Goal: Transaction & Acquisition: Purchase product/service

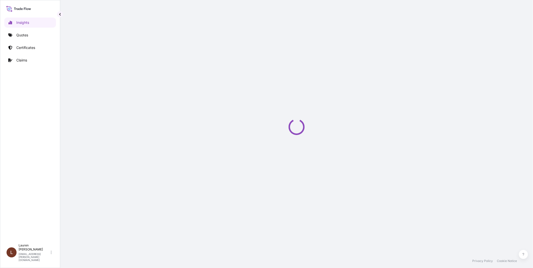
select select "2025"
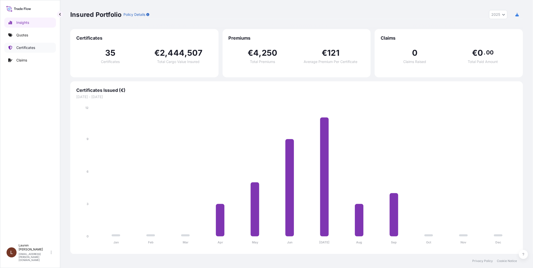
click at [23, 48] on p "Certificates" at bounding box center [25, 47] width 19 height 5
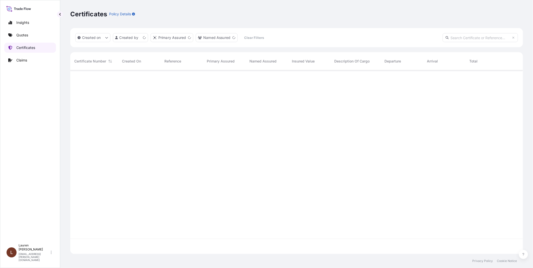
scroll to position [182, 448]
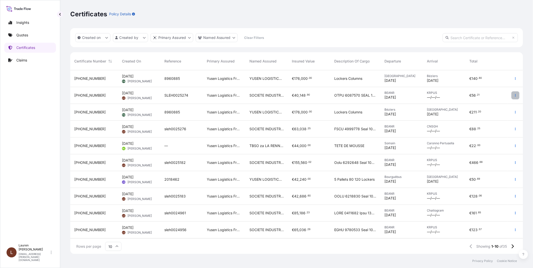
click at [514, 96] on icon "button" at bounding box center [514, 95] width 3 height 3
click at [486, 96] on p "Duplicate quote" at bounding box center [487, 96] width 26 height 5
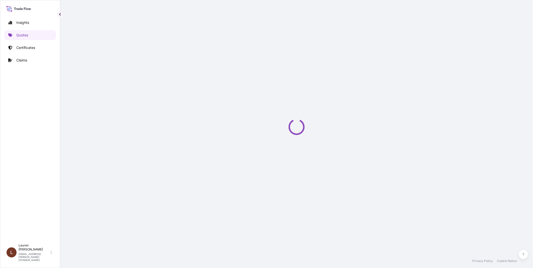
select select "Road / [GEOGRAPHIC_DATA]"
select select "Sea"
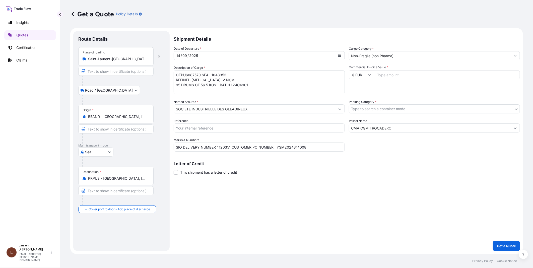
click at [181, 54] on div "/" at bounding box center [181, 56] width 1 height 6
click at [179, 54] on div "14" at bounding box center [178, 56] width 5 height 6
click at [339, 55] on icon "Calendar" at bounding box center [339, 55] width 3 height 3
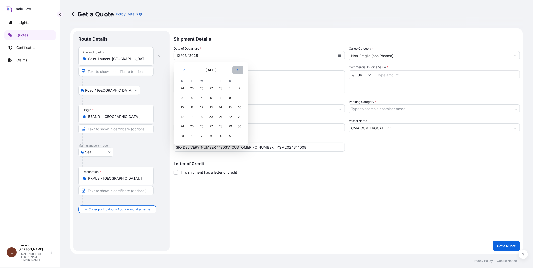
click at [236, 71] on icon "Next" at bounding box center [237, 69] width 3 height 3
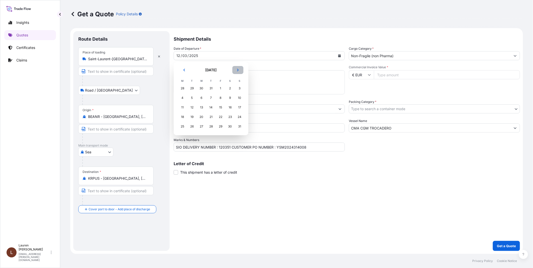
click at [236, 71] on icon "Next" at bounding box center [237, 69] width 3 height 3
click at [193, 117] on div "23" at bounding box center [191, 116] width 9 height 9
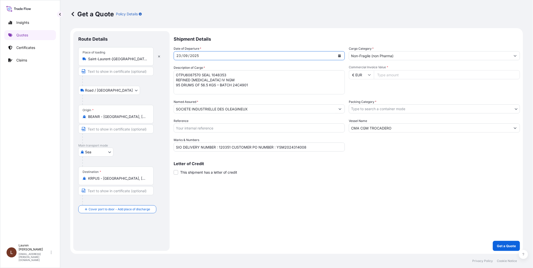
click at [142, 179] on input "KRPUS - [GEOGRAPHIC_DATA], [GEOGRAPHIC_DATA], [GEOGRAPHIC_DATA]" at bounding box center [117, 178] width 59 height 5
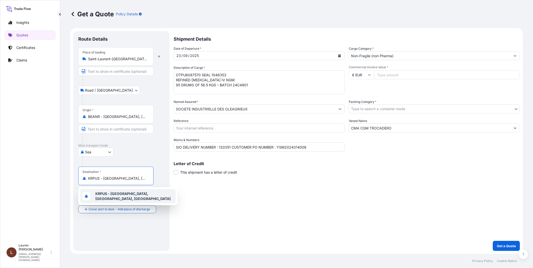
drag, startPoint x: 142, startPoint y: 179, endPoint x: 81, endPoint y: 179, distance: 61.4
click at [81, 179] on div "Destination * KRPUS - [GEOGRAPHIC_DATA], [GEOGRAPHIC_DATA], [GEOGRAPHIC_DATA]" at bounding box center [115, 175] width 75 height 19
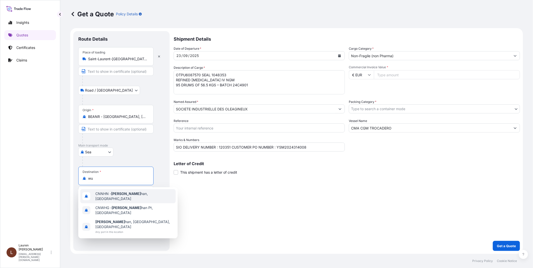
type input "w"
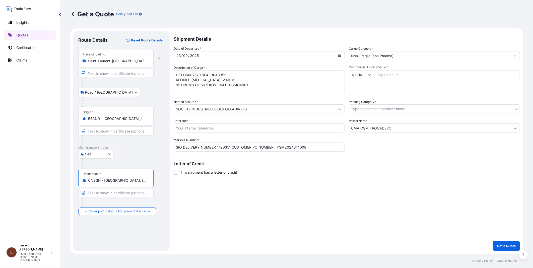
type input "CNSGH - [GEOGRAPHIC_DATA], [GEOGRAPHIC_DATA]"
click at [199, 74] on textarea "OTPU6087570 SEAL 1048353 REFINED [MEDICAL_DATA] IV NGM 95 DRUMS OF 56.5 KGS – B…" at bounding box center [259, 82] width 171 height 24
drag, startPoint x: 200, startPoint y: 74, endPoint x: 176, endPoint y: 75, distance: 24.1
click at [176, 75] on textarea "OTPU6087570 SEAL 1048353 REFINED [MEDICAL_DATA] IV NGM 95 DRUMS OF 56.5 KGS – B…" at bounding box center [259, 82] width 171 height 24
paste textarea "TCLU434479"
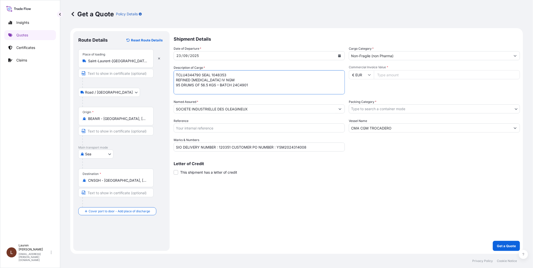
drag, startPoint x: 226, startPoint y: 75, endPoint x: 217, endPoint y: 73, distance: 9.2
click at [217, 73] on textarea "OTPU6087570 SEAL 1048353 REFINED [MEDICAL_DATA] IV NGM 95 DRUMS OF 56.5 KGS – B…" at bounding box center [259, 82] width 171 height 24
drag, startPoint x: 255, startPoint y: 91, endPoint x: 175, endPoint y: 81, distance: 80.9
click at [175, 81] on textarea "OTPU6087570 SEAL 1048353 REFINED [MEDICAL_DATA] IV NGM 95 DRUMS OF 56.5 KGS – B…" at bounding box center [259, 82] width 171 height 24
paste textarea "VGB 4 HYDROGENATED [MEDICAL_DATA] 71 BAGS OF 25 KG BATCH 25R3505 412 BAGS OF 25…"
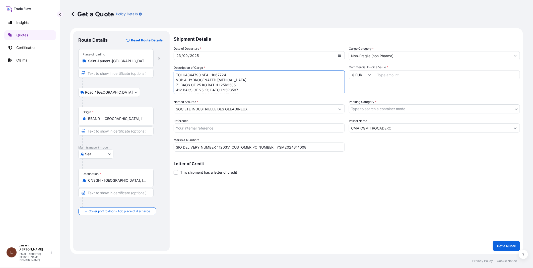
type textarea "TCLU4344790 SEAL 1067724 VGB 4 HYDROGENATED [MEDICAL_DATA] 71 BAGS OF 25 KG BAT…"
click at [219, 129] on input "Reference" at bounding box center [259, 127] width 171 height 9
type input "SLEH0025277"
click at [393, 73] on input "Commercial Invoice Value *" at bounding box center [447, 74] width 146 height 9
type input "57307"
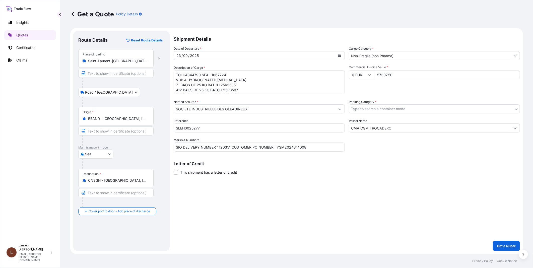
type input "57307.50"
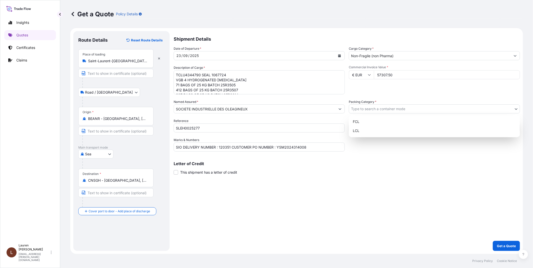
click at [374, 111] on body "Insights Quotes Certificates Claims L [PERSON_NAME] [PERSON_NAME][EMAIL_ADDRESS…" at bounding box center [266, 134] width 533 height 268
click at [360, 121] on div "FCL" at bounding box center [434, 121] width 167 height 9
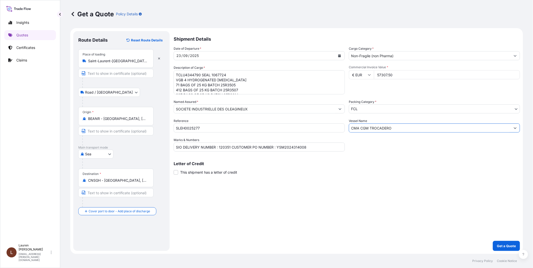
drag, startPoint x: 403, startPoint y: 128, endPoint x: 350, endPoint y: 128, distance: 52.7
click at [350, 128] on input "CMA CGM TROCADERO" at bounding box center [429, 127] width 161 height 9
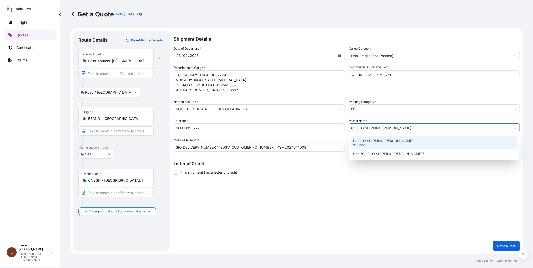
click at [380, 141] on p "COSCO SHIPPING [PERSON_NAME]" at bounding box center [383, 140] width 60 height 5
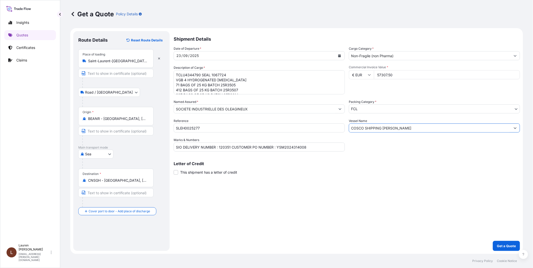
type input "COSCO SHIPPING [PERSON_NAME]"
drag, startPoint x: 311, startPoint y: 146, endPoint x: 173, endPoint y: 149, distance: 137.9
click at [173, 149] on form "Route Details Reset Route Details Place of loading [GEOGRAPHIC_DATA] / [GEOGRAP…" at bounding box center [296, 141] width 452 height 226
paste input "ORDER NUMBER 122955 CUSTOMER PO N°33-2025"
type input "SIO ORDER NUMBER 122955 CUSTOMER PO N°33-2025"
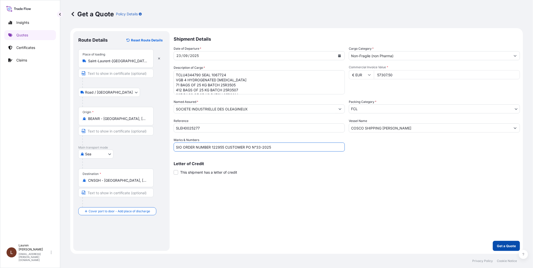
click at [505, 245] on p "Get a Quote" at bounding box center [505, 245] width 19 height 5
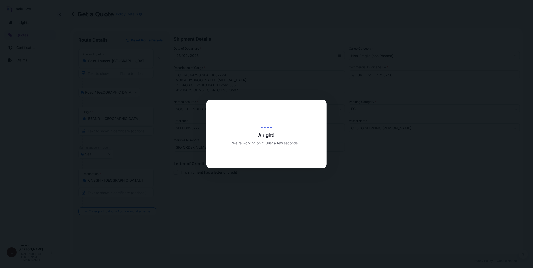
type input "[DATE]"
select select "Road / [GEOGRAPHIC_DATA]"
select select "Sea"
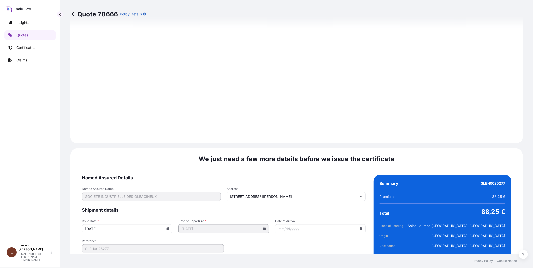
scroll to position [550, 0]
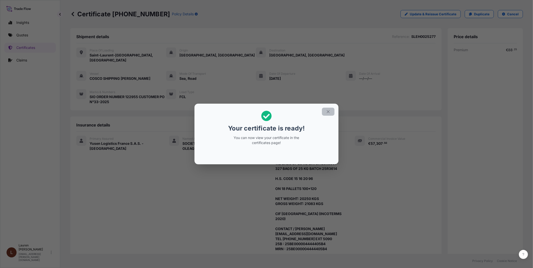
click at [327, 113] on icon "button" at bounding box center [328, 111] width 5 height 5
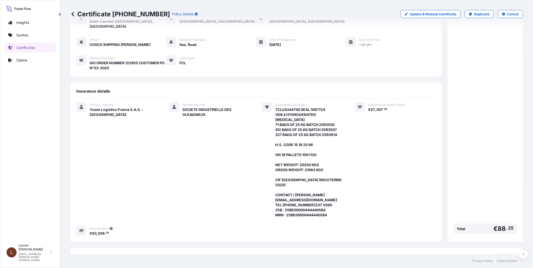
scroll to position [96, 0]
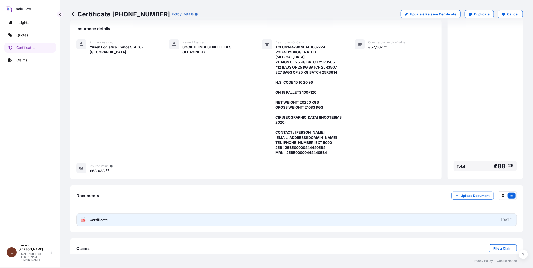
click at [128, 213] on link "PDF Certificate [DATE]" at bounding box center [296, 219] width 440 height 13
